Goal: Task Accomplishment & Management: Complete application form

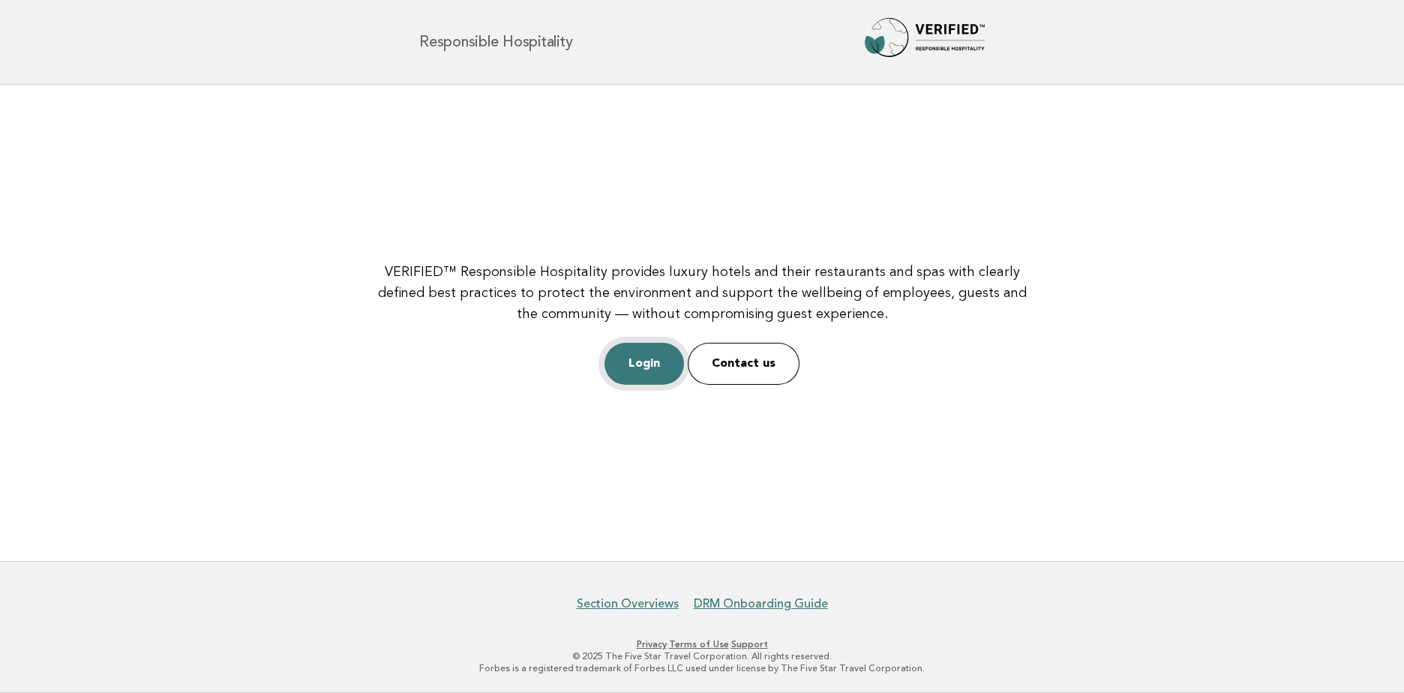
click at [639, 368] on link "Login" at bounding box center [643, 364] width 79 height 42
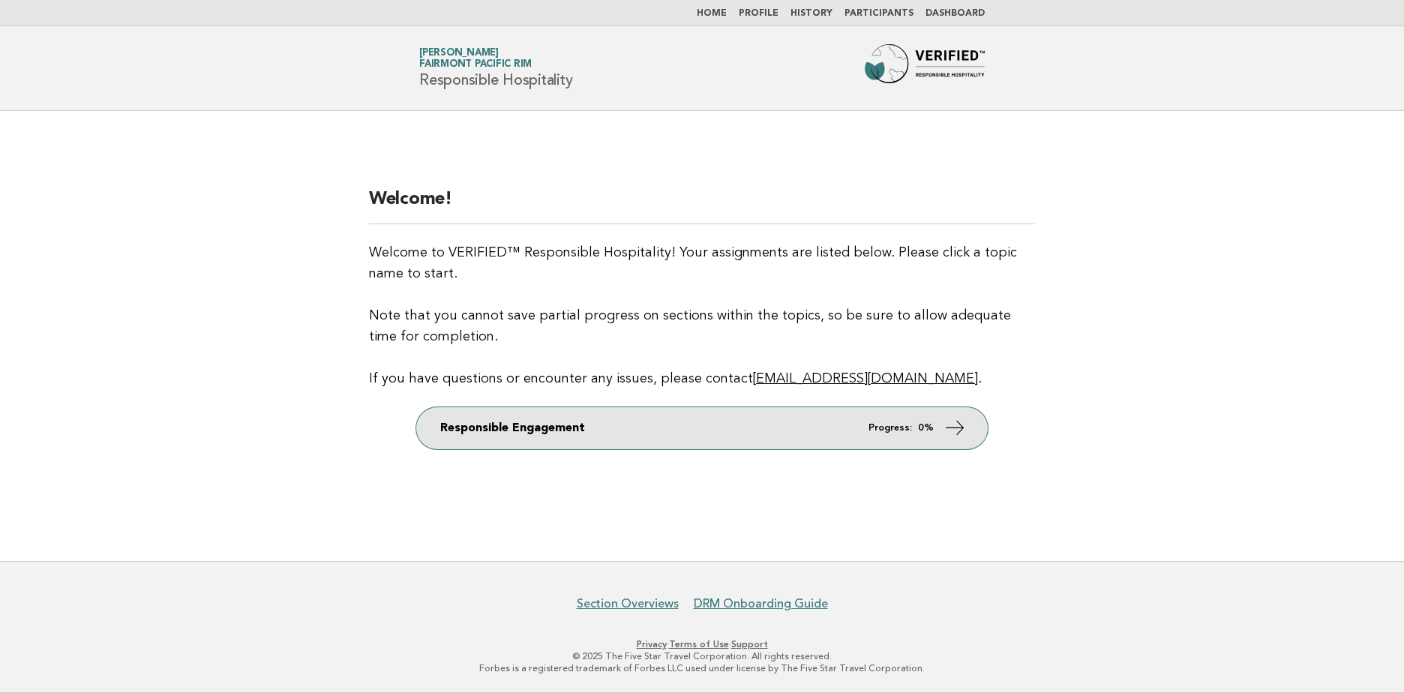
click at [799, 429] on link "Responsible Engagement Progress: 0%" at bounding box center [701, 428] width 571 height 42
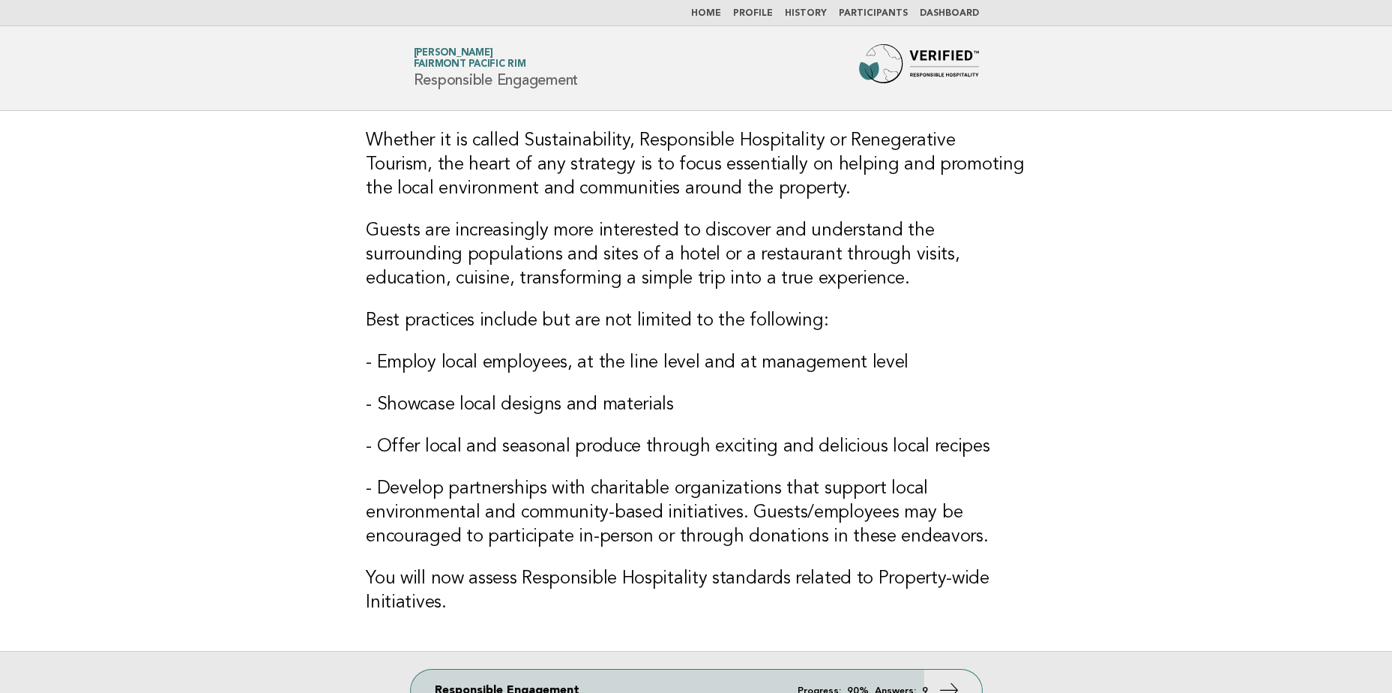
drag, startPoint x: 0, startPoint y: 0, endPoint x: 697, endPoint y: 298, distance: 757.5
click at [690, 298] on div "Whether it is called Sustainability, Responsible Hospitality or Renegerative To…" at bounding box center [696, 381] width 697 height 540
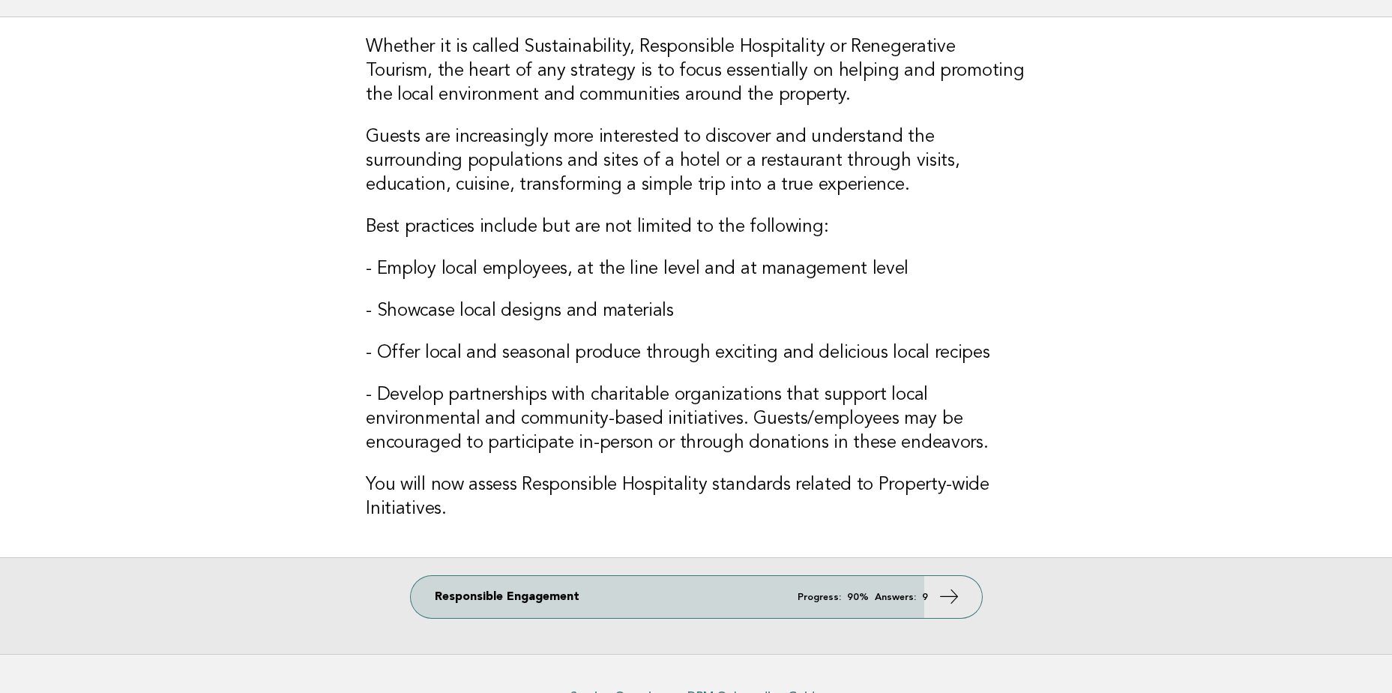
scroll to position [186, 0]
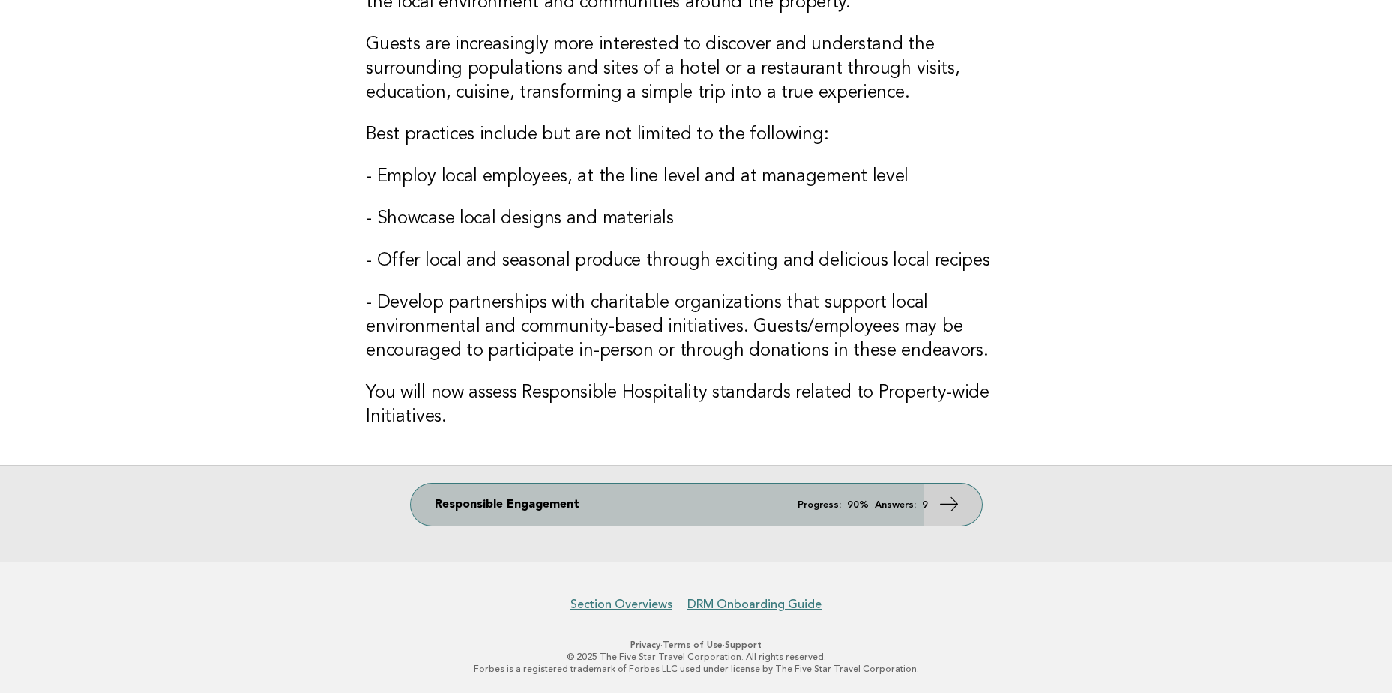
click at [764, 498] on link "Responsible Engagement Progress: 90% Answers: 9" at bounding box center [696, 505] width 571 height 42
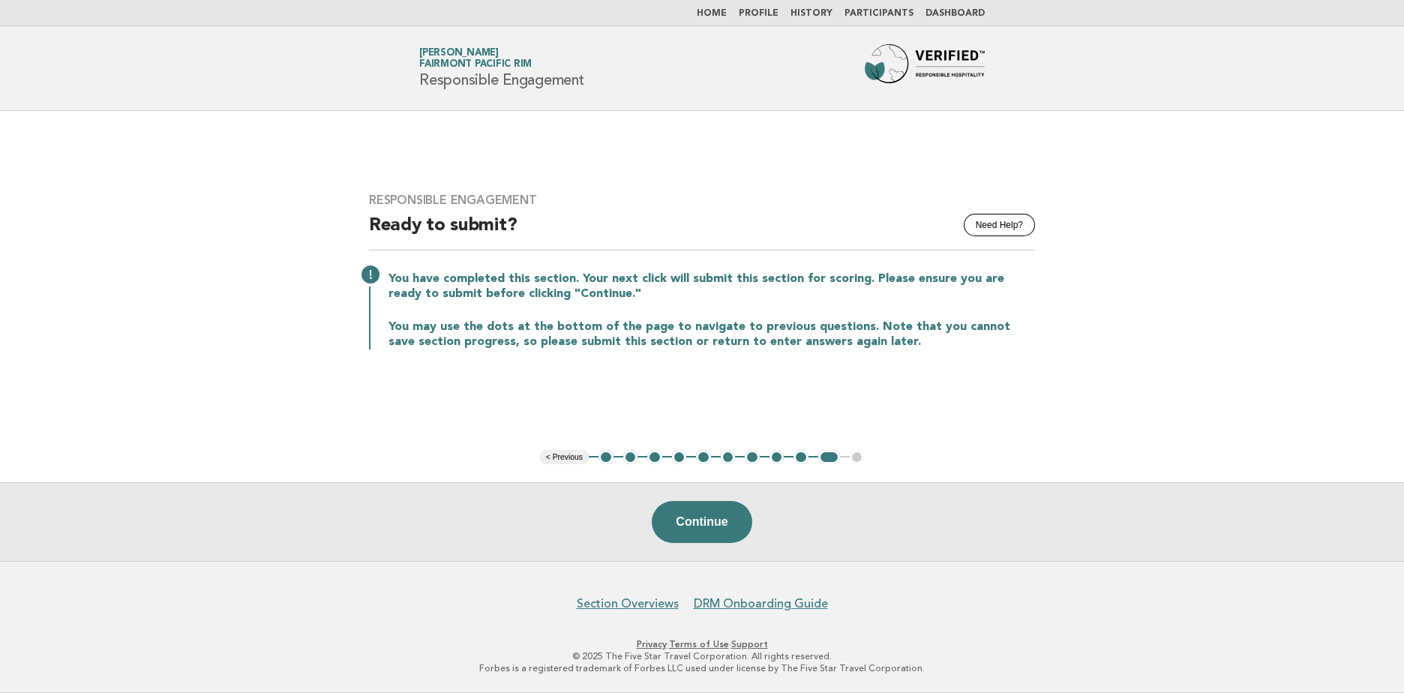
click at [800, 457] on button "9" at bounding box center [800, 457] width 15 height 15
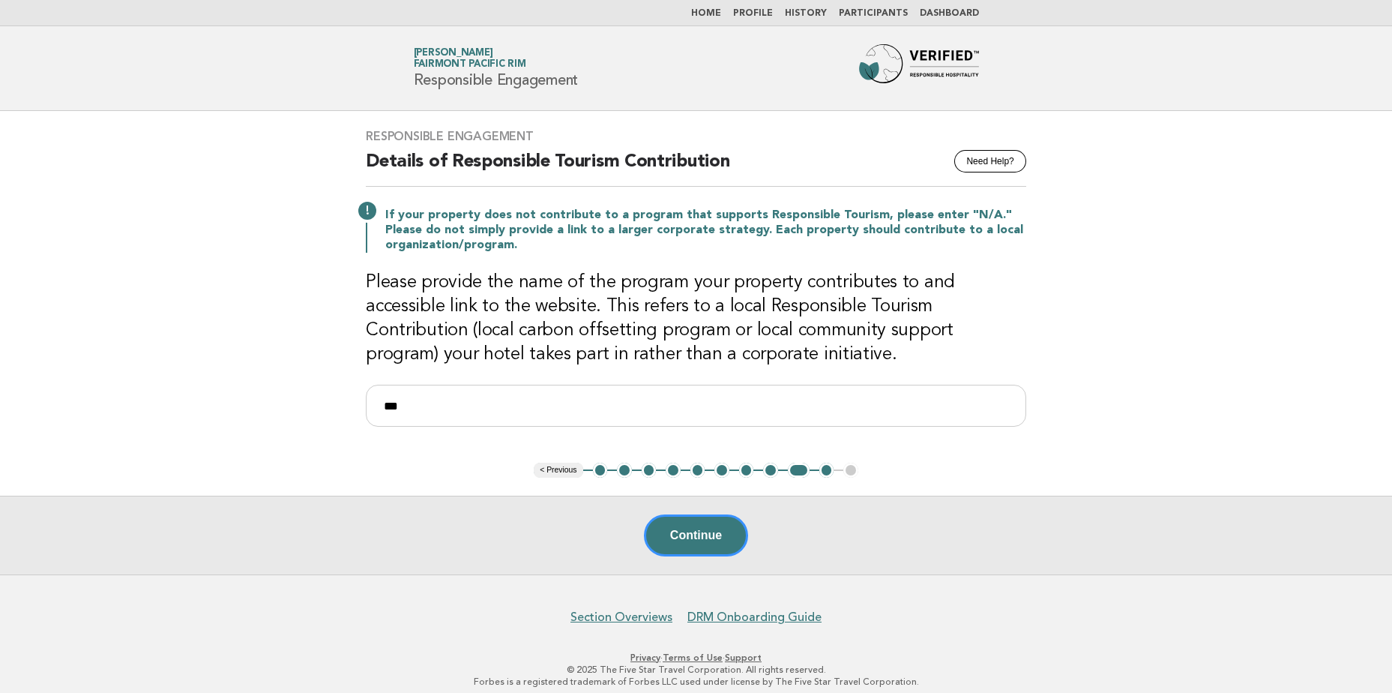
click at [772, 471] on button "8" at bounding box center [770, 470] width 15 height 15
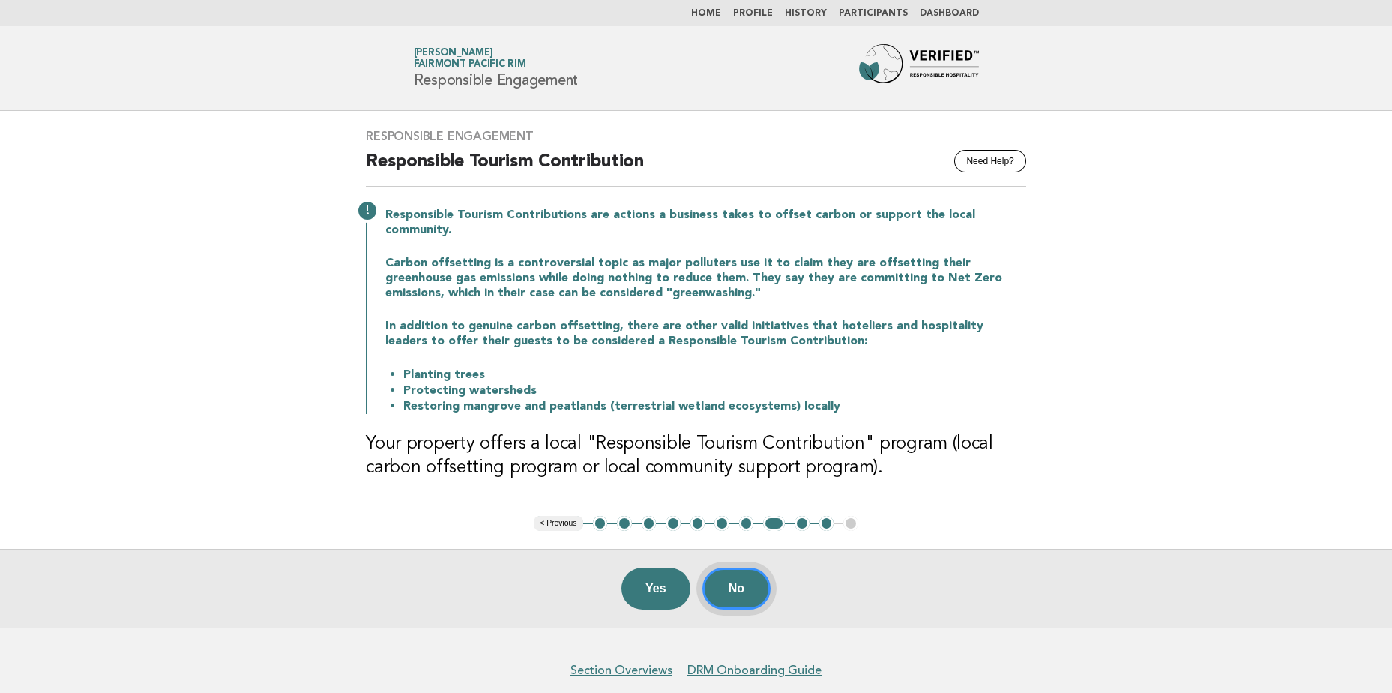
click at [749, 577] on button "No" at bounding box center [737, 589] width 68 height 42
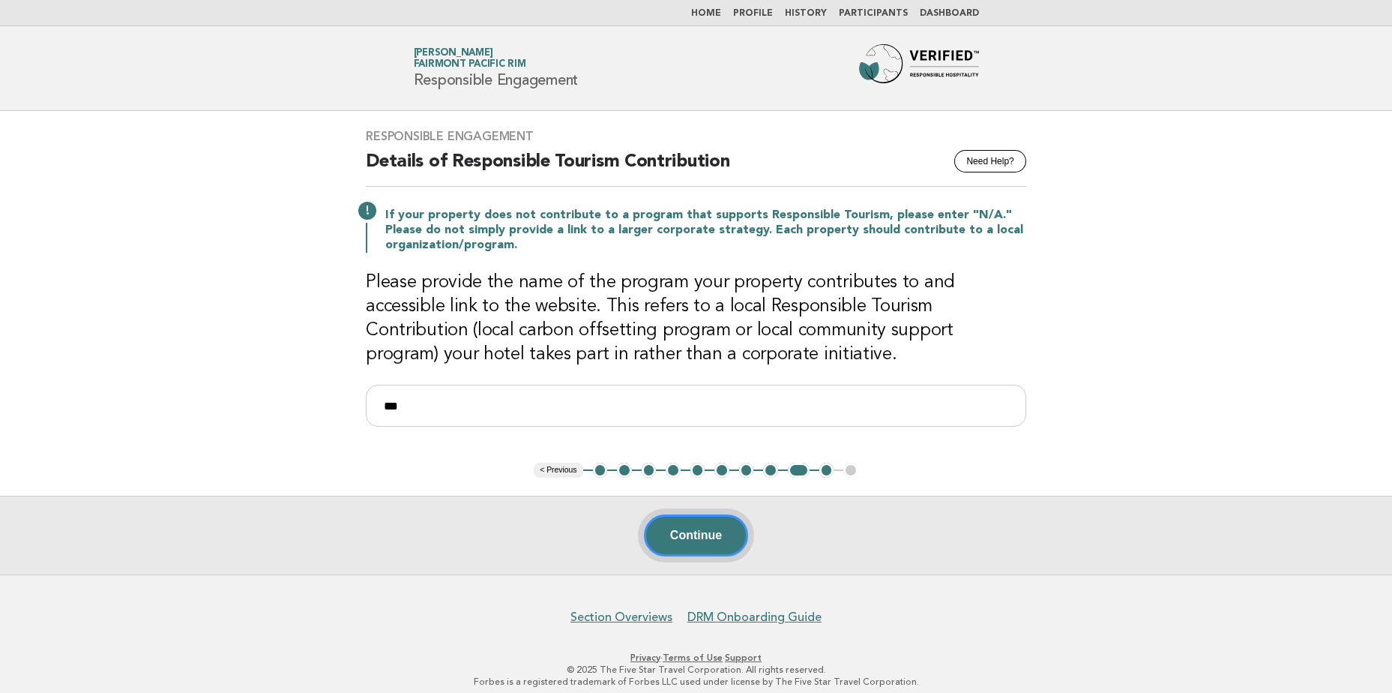
click at [720, 531] on button "Continue" at bounding box center [696, 535] width 104 height 42
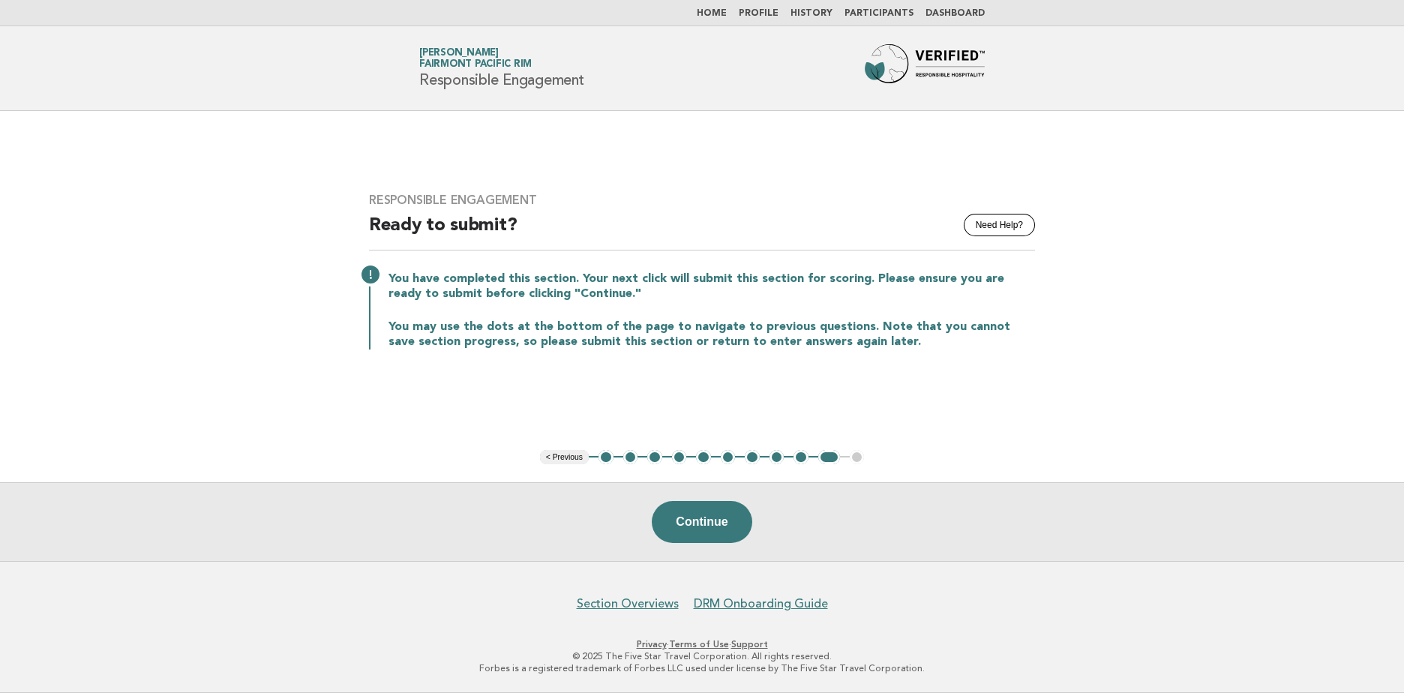
click at [720, 531] on button "Continue" at bounding box center [702, 522] width 100 height 42
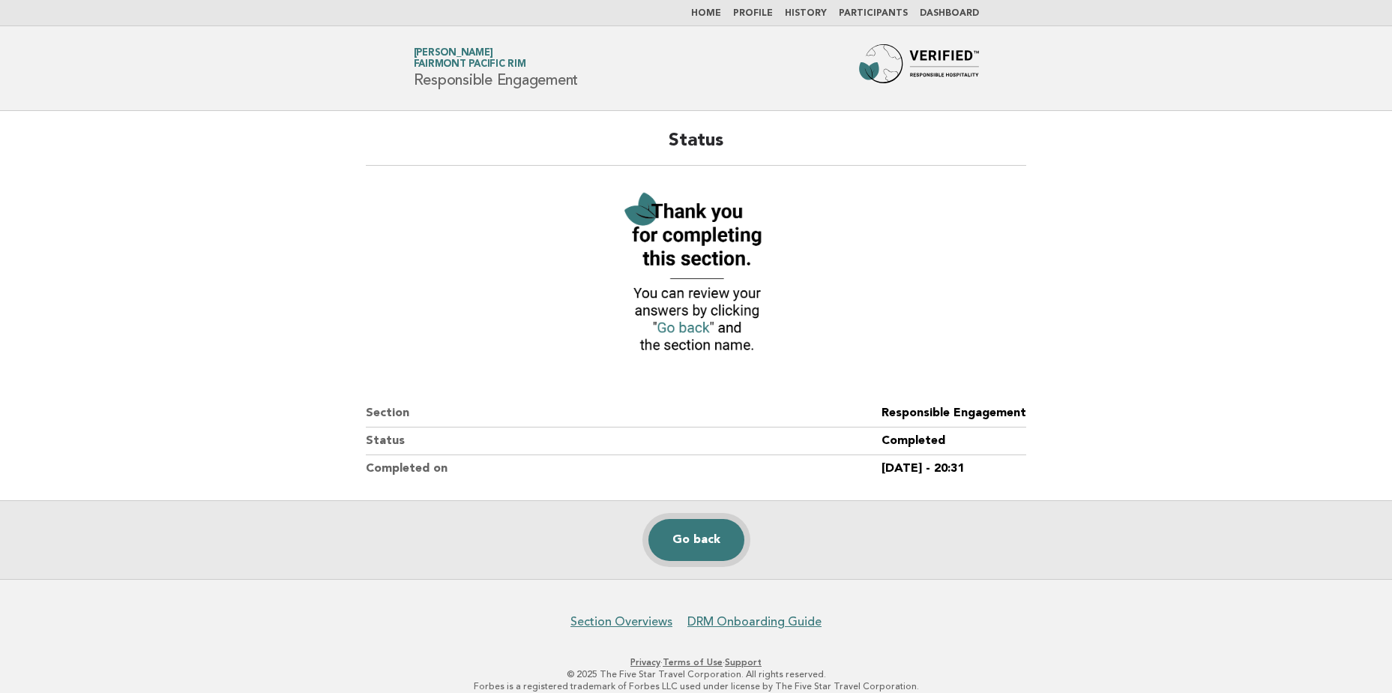
click at [720, 531] on link "Go back" at bounding box center [697, 540] width 96 height 42
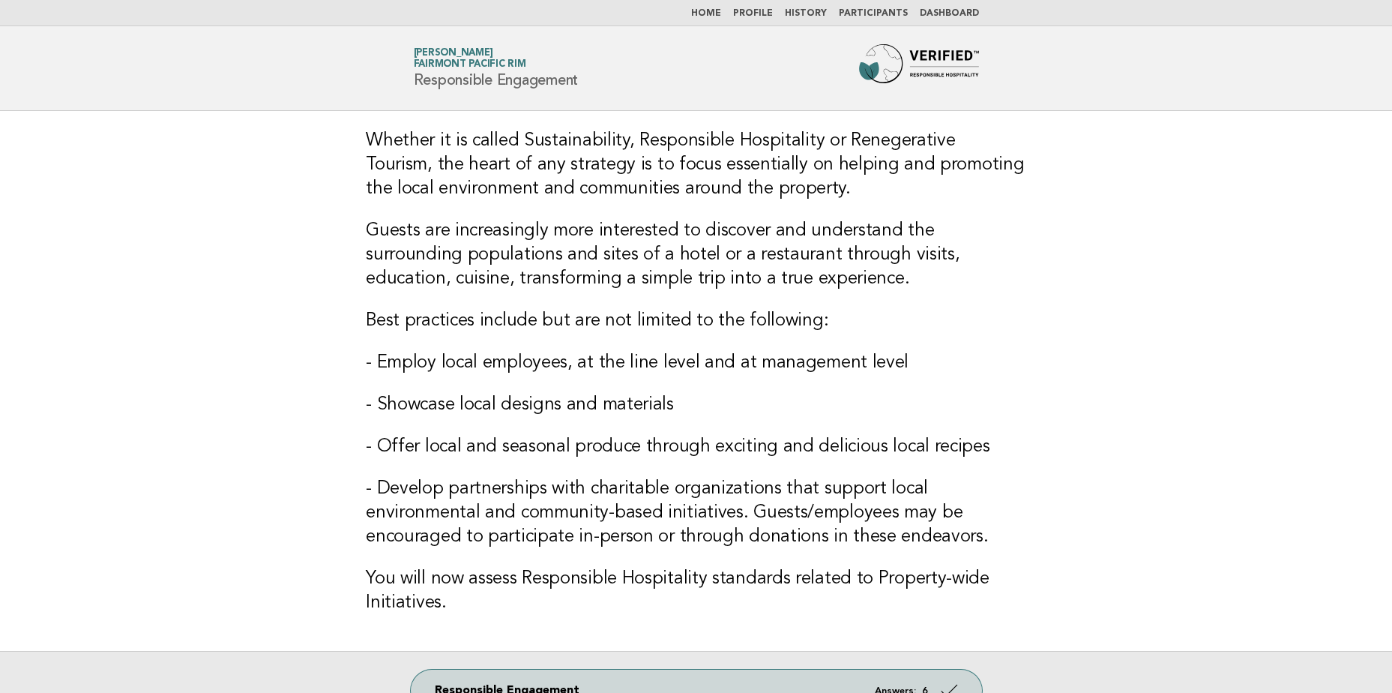
click at [388, 217] on div "Whether it is called Sustainability, Responsible Hospitality or Renegerative To…" at bounding box center [696, 381] width 697 height 540
